Goal: Task Accomplishment & Management: Complete application form

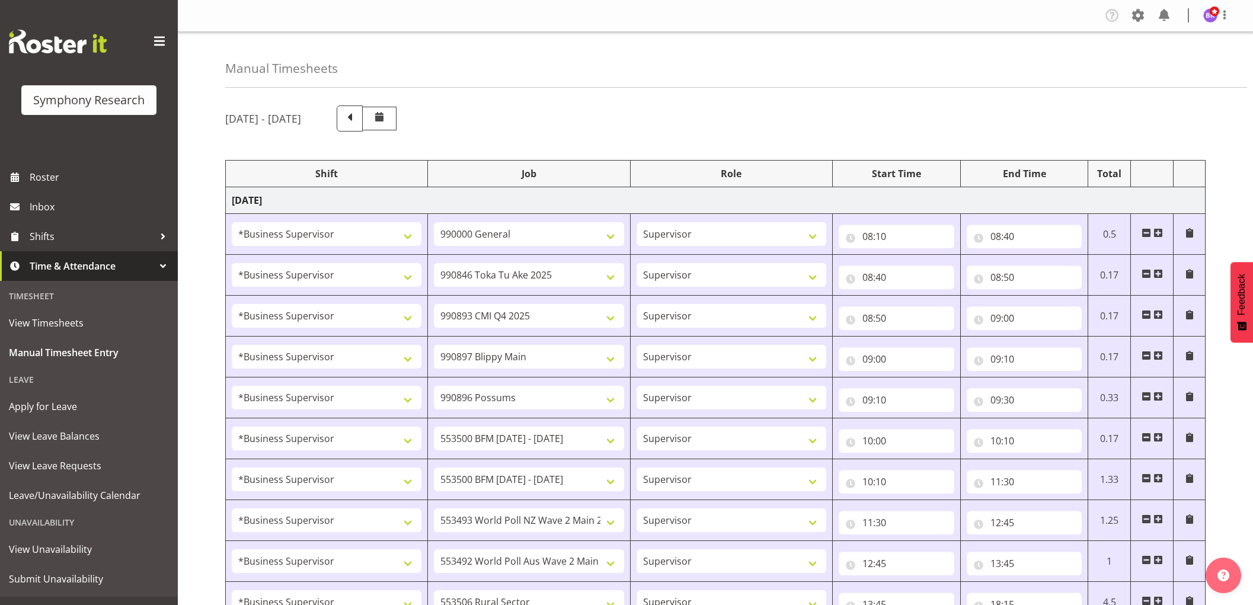
select select "1607"
select select "743"
select select "1607"
select select "9426"
select select "1607"
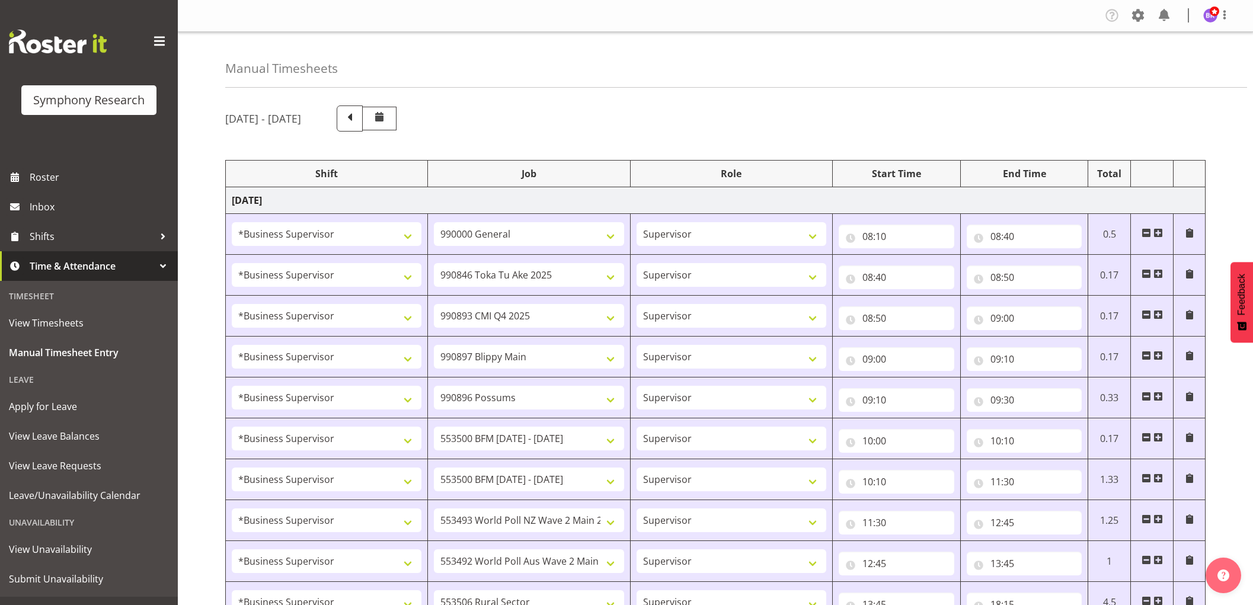
select select "10575"
select select "1607"
select select "10631"
select select "1607"
select select "10633"
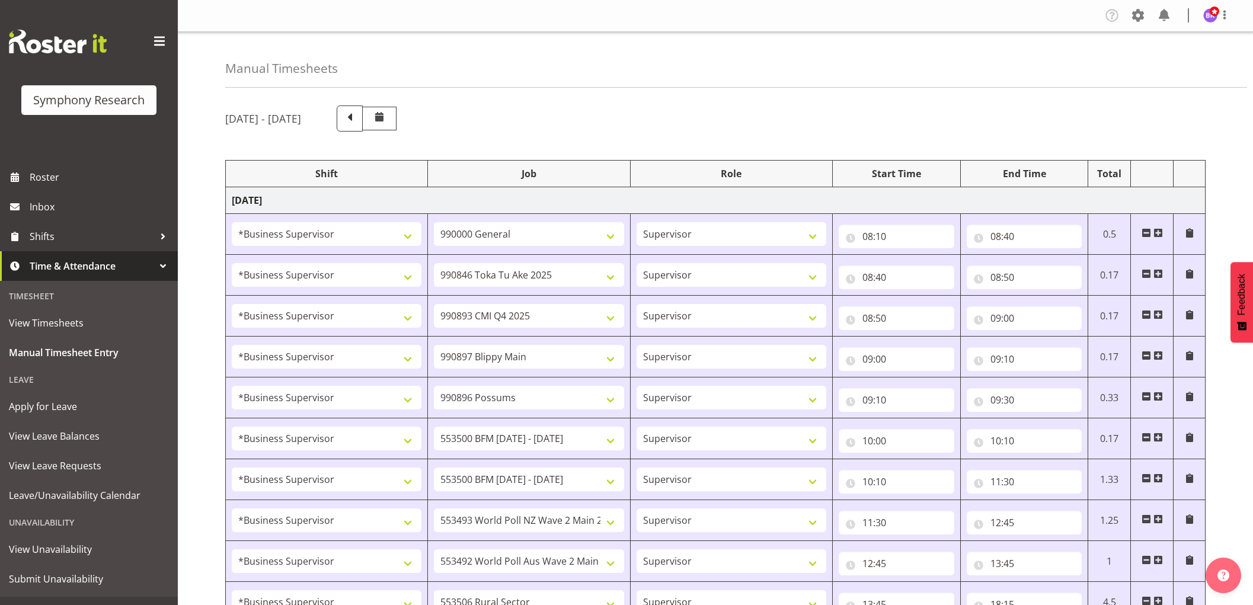
select select "1607"
select select "10242"
select select "1607"
select select "10242"
select select "1607"
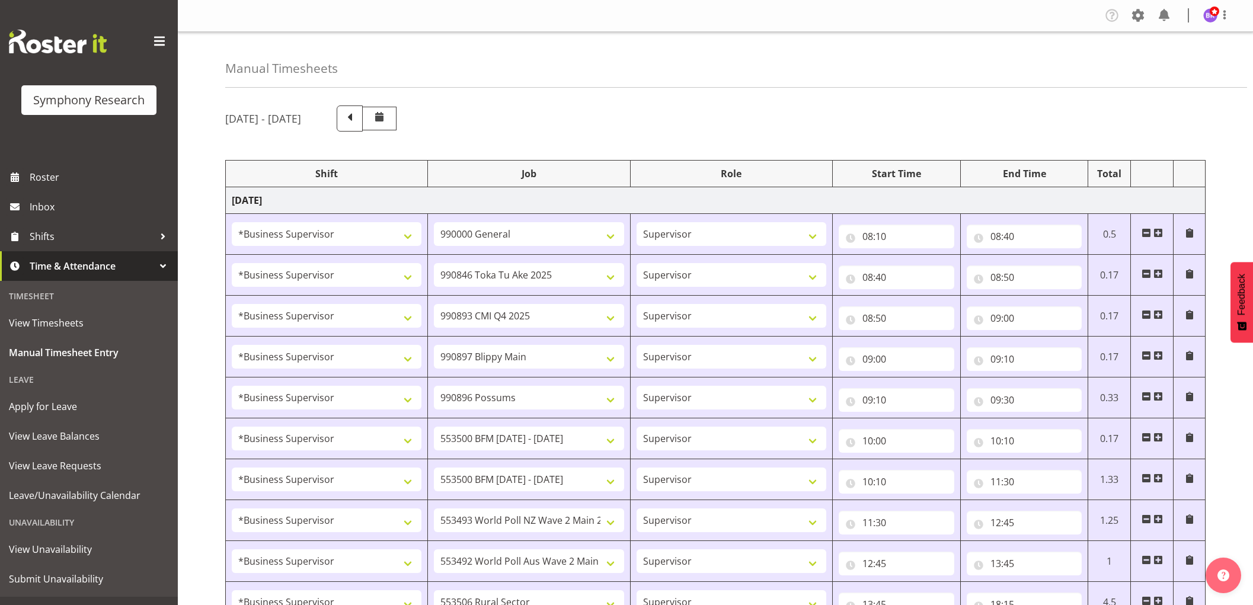
select select "10527"
select select "1607"
select select "10499"
select select "1607"
select select "10587"
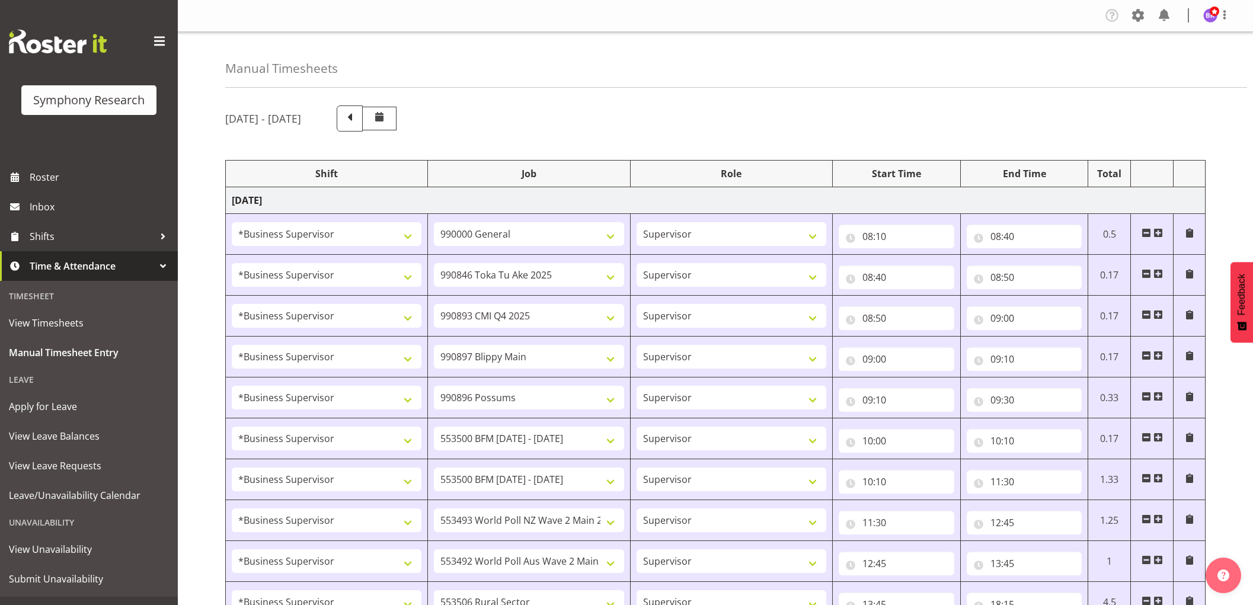
select select "1607"
select select "743"
select select "1607"
select select "743"
select select "1607"
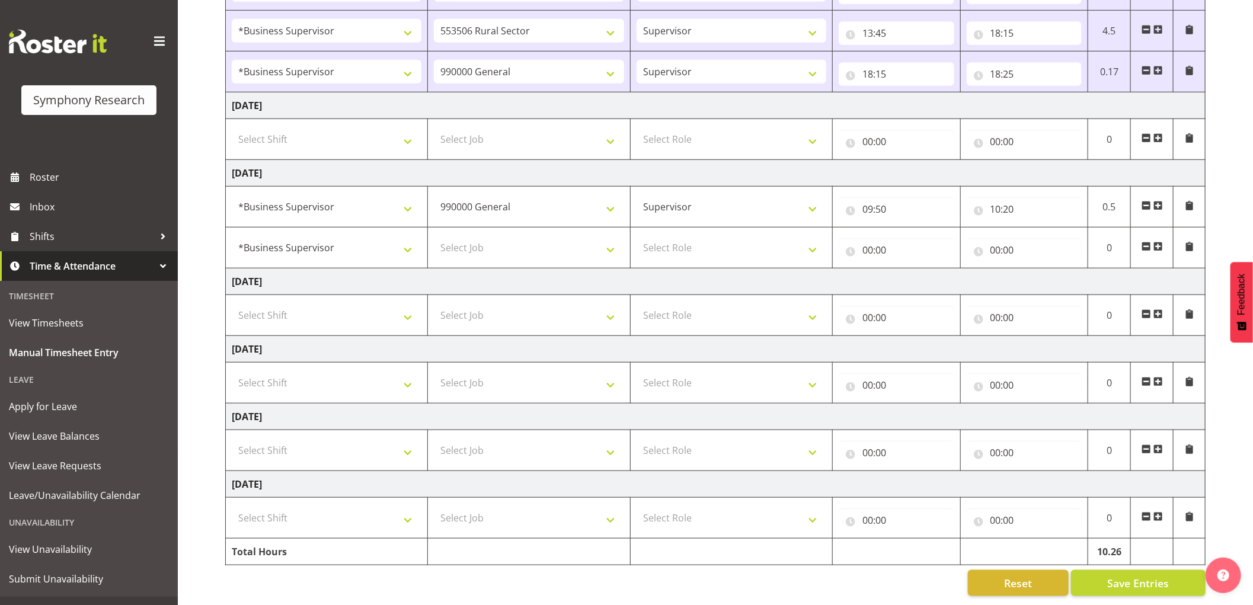
scroll to position [585, 0]
select select "10691"
click at [434, 236] on select "Select Job 550060 IF Admin 553492 World Poll Aus Wave 2 Main 2025 553493 World …" at bounding box center [529, 248] width 190 height 24
click at [733, 240] on select "Select Role Supervisor Interviewing Briefing" at bounding box center [732, 248] width 190 height 24
select select "45"
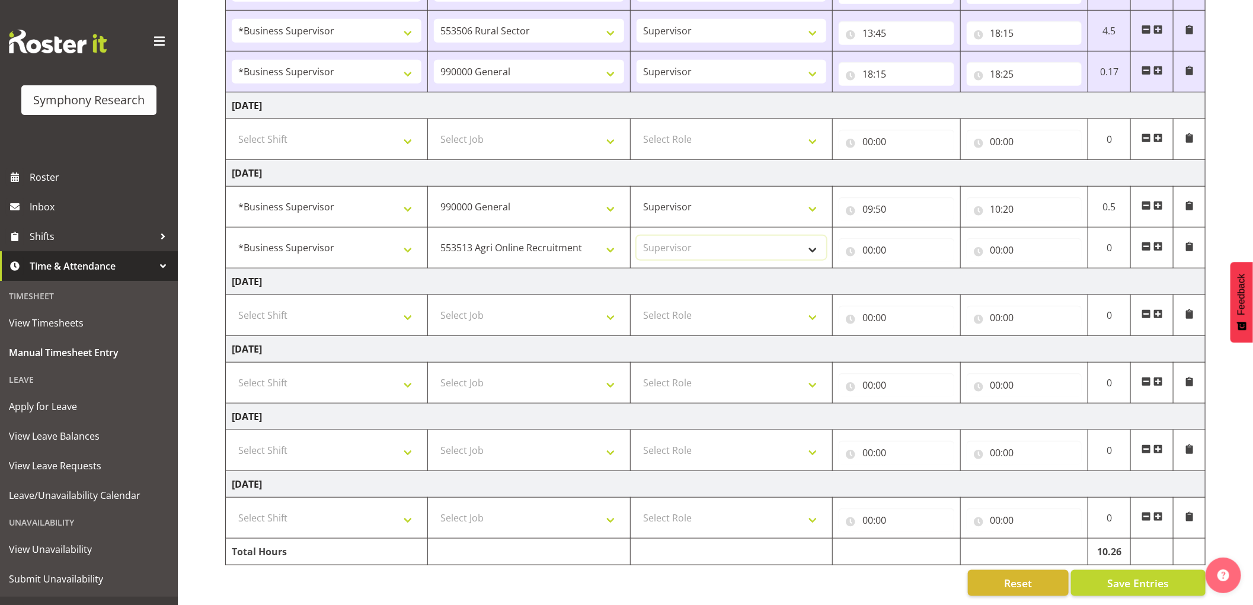
click at [637, 236] on select "Select Role Supervisor Interviewing Briefing" at bounding box center [732, 248] width 190 height 24
click at [870, 238] on input "00:00" at bounding box center [897, 250] width 116 height 24
click at [905, 269] on div "00 01 02 03 04 05 06 07 08 09 10 11 12 13 14 15 16 17 18 19 20 21 22 23" at bounding box center [918, 284] width 27 height 30
click at [924, 269] on select "00 01 02 03 04 05 06 07 08 09 10 11 12 13 14 15 16 17 18 19 20 21 22 23" at bounding box center [920, 281] width 27 height 24
select select "10"
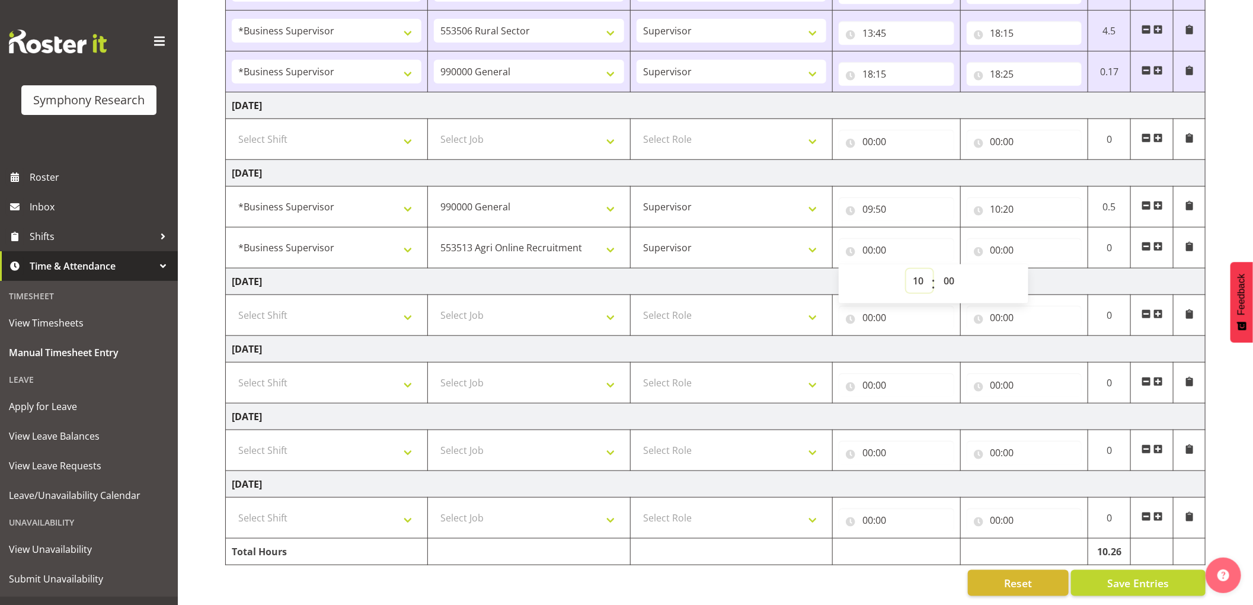
click at [907, 269] on select "00 01 02 03 04 05 06 07 08 09 10 11 12 13 14 15 16 17 18 19 20 21 22 23" at bounding box center [920, 281] width 27 height 24
type input "10:00"
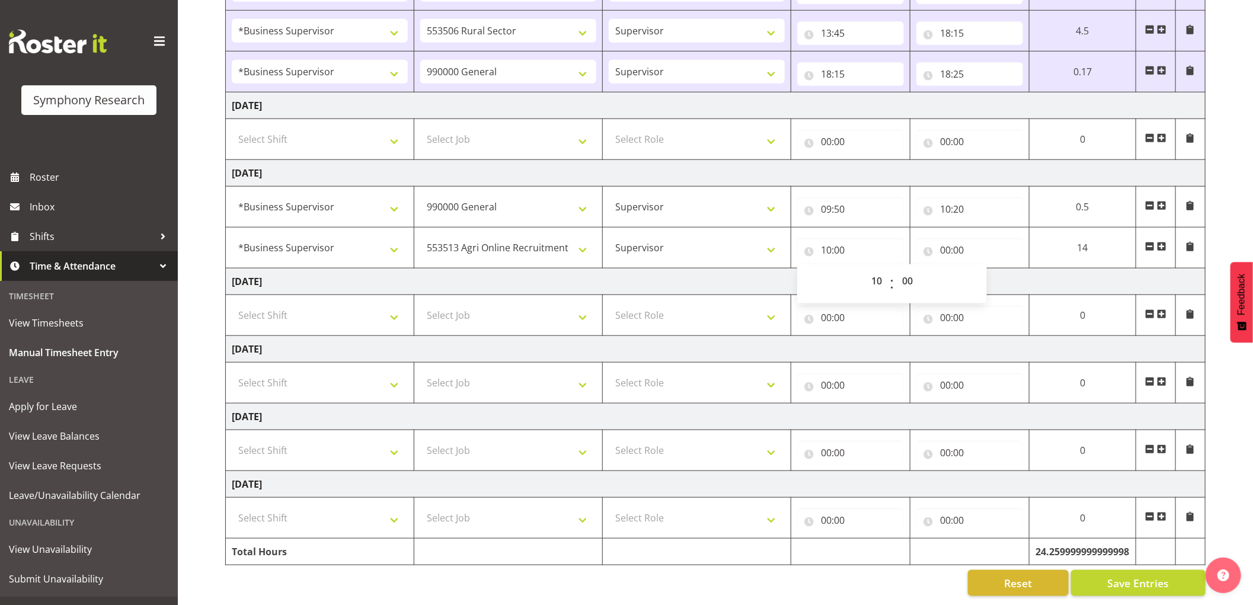
click at [892, 270] on span ":" at bounding box center [893, 284] width 4 height 30
click at [910, 275] on select "00 01 02 03 04 05 06 07 08 09 10 11 12 13 14 15 16 17 18 19 20 21 22 23 24 25 2…" at bounding box center [909, 281] width 27 height 24
select select "20"
click at [896, 269] on select "00 01 02 03 04 05 06 07 08 09 10 11 12 13 14 15 16 17 18 19 20 21 22 23 24 25 2…" at bounding box center [909, 281] width 27 height 24
type input "10:20"
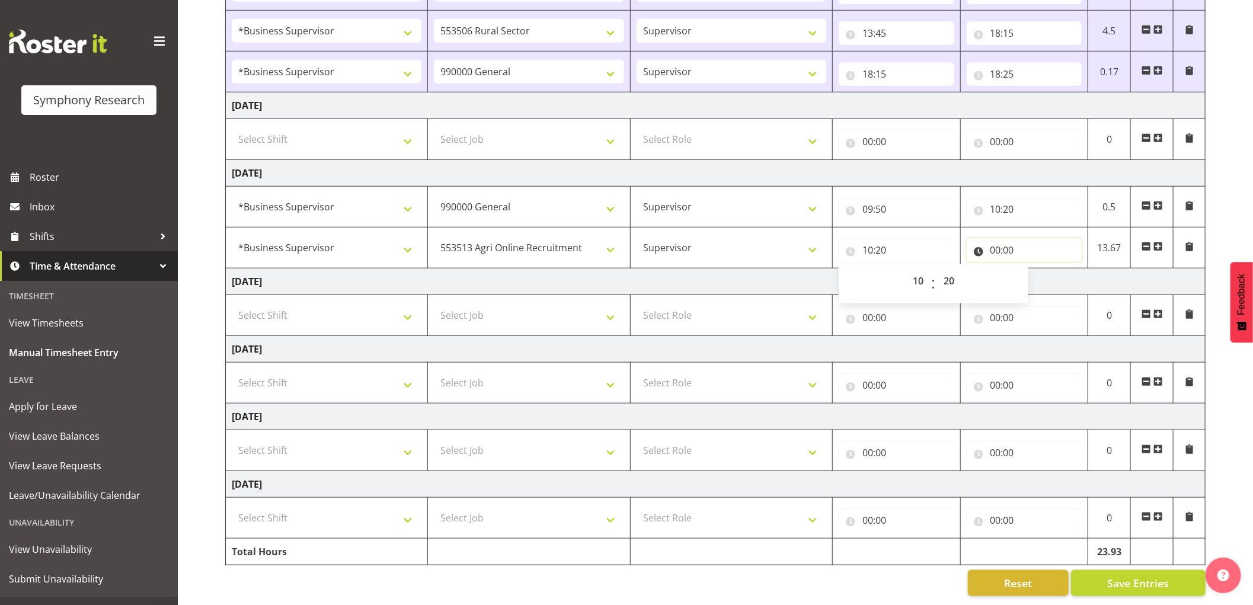
click at [996, 241] on input "00:00" at bounding box center [1025, 250] width 116 height 24
click at [1042, 269] on select "00 01 02 03 04 05 06 07 08 09 10 11 12 13 14 15 16 17 18 19 20 21 22 23" at bounding box center [1048, 281] width 27 height 24
select select "10"
click at [1035, 269] on select "00 01 02 03 04 05 06 07 08 09 10 11 12 13 14 15 16 17 18 19 20 21 22 23" at bounding box center [1048, 281] width 27 height 24
type input "10:00"
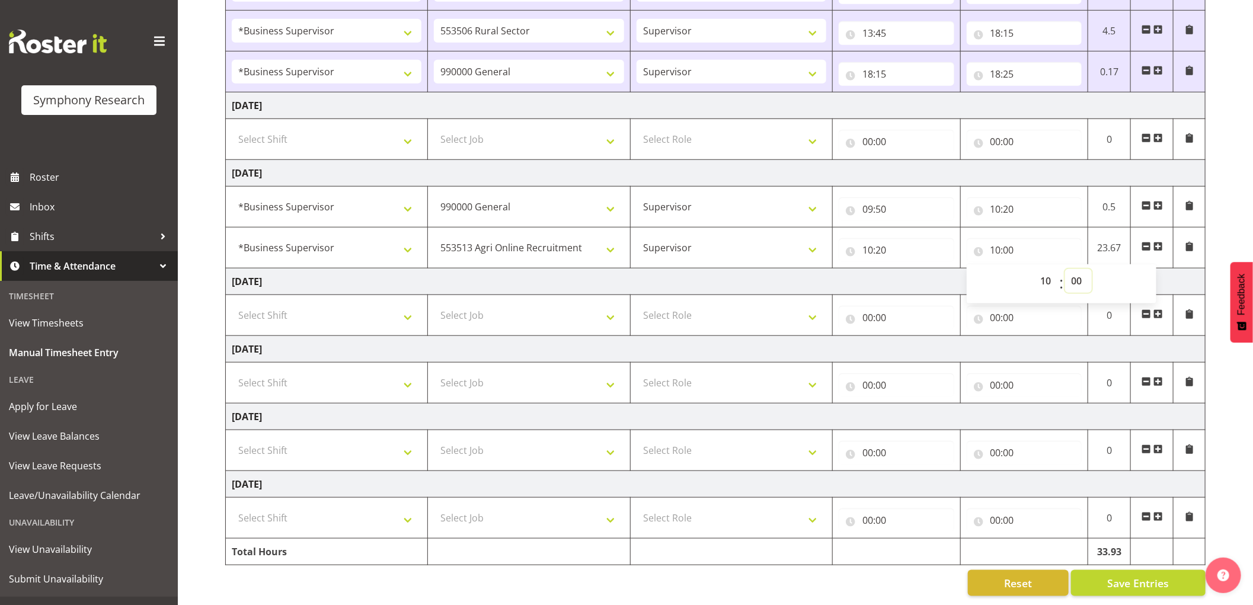
click at [1082, 270] on select "00 01 02 03 04 05 06 07 08 09 10 11 12 13 14 15 16 17 18 19 20 21 22 23 24 25 2…" at bounding box center [1079, 281] width 27 height 24
select select "30"
click at [1066, 269] on select "00 01 02 03 04 05 06 07 08 09 10 11 12 13 14 15 16 17 18 19 20 21 22 23 24 25 2…" at bounding box center [1079, 281] width 27 height 24
type input "10:30"
click at [1149, 576] on span "Save Entries" at bounding box center [1139, 583] width 62 height 15
